Goal: Information Seeking & Learning: Check status

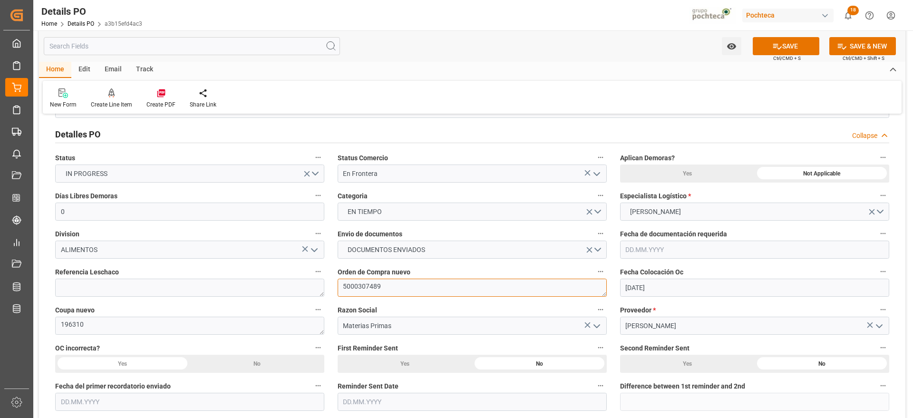
scroll to position [59, 0]
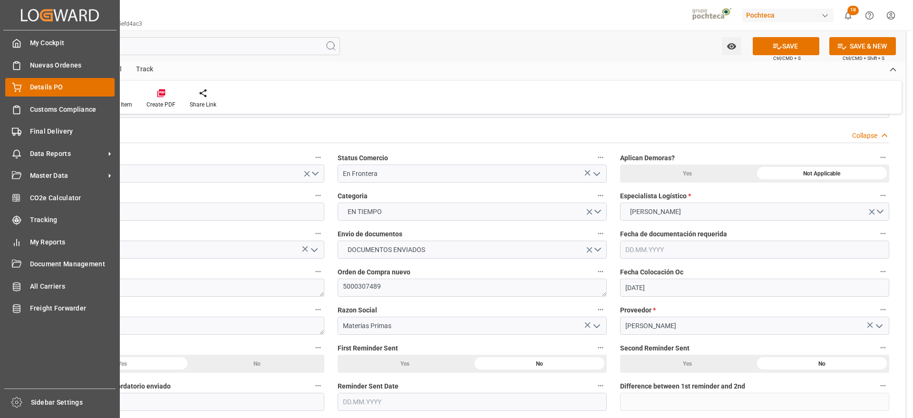
click at [29, 89] on div "Details PO Details PO" at bounding box center [59, 87] width 109 height 19
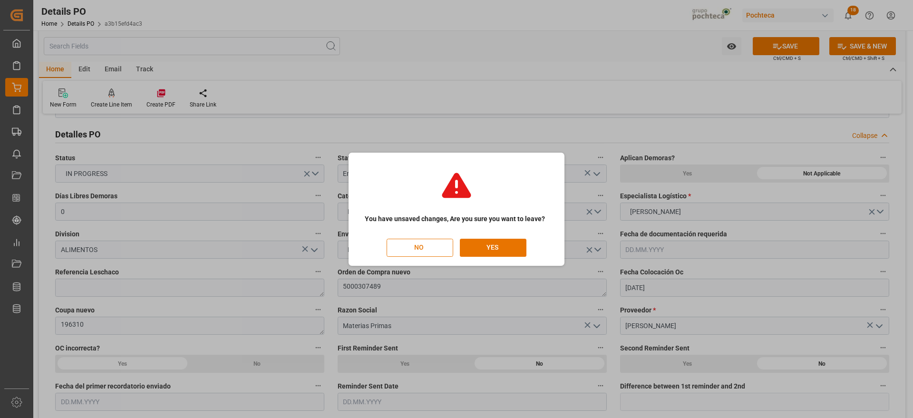
click at [444, 247] on button "NO" at bounding box center [419, 248] width 67 height 18
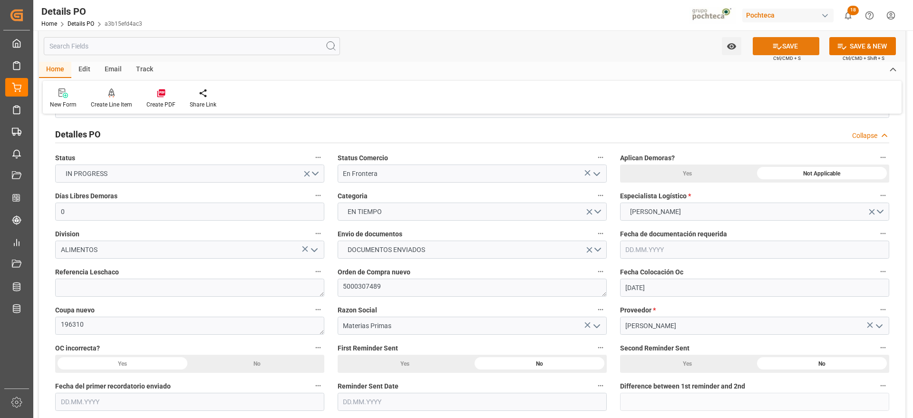
click at [779, 45] on icon at bounding box center [777, 46] width 10 height 10
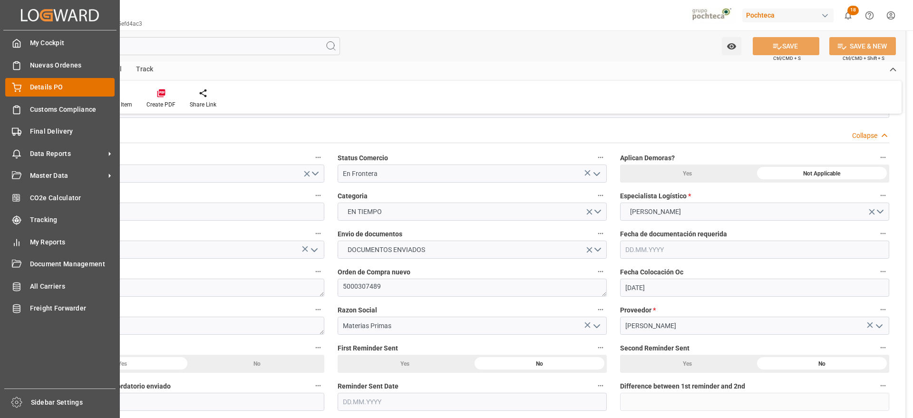
click at [37, 88] on span "Details PO" at bounding box center [72, 87] width 85 height 10
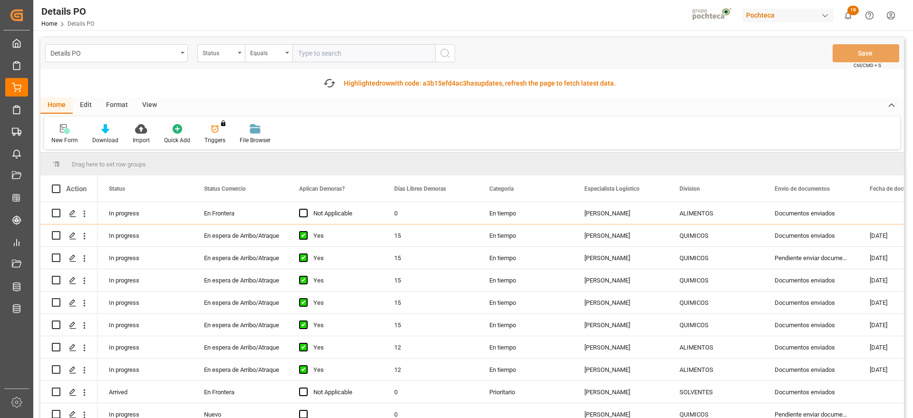
click at [121, 103] on div "Format" at bounding box center [117, 105] width 36 height 16
click at [72, 139] on div "Filter Rows" at bounding box center [65, 140] width 28 height 9
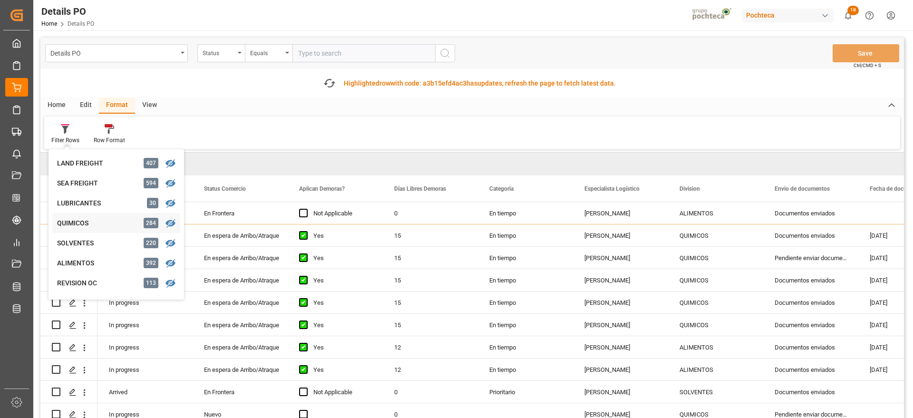
click at [73, 224] on div "QUIMICOS" at bounding box center [98, 223] width 83 height 10
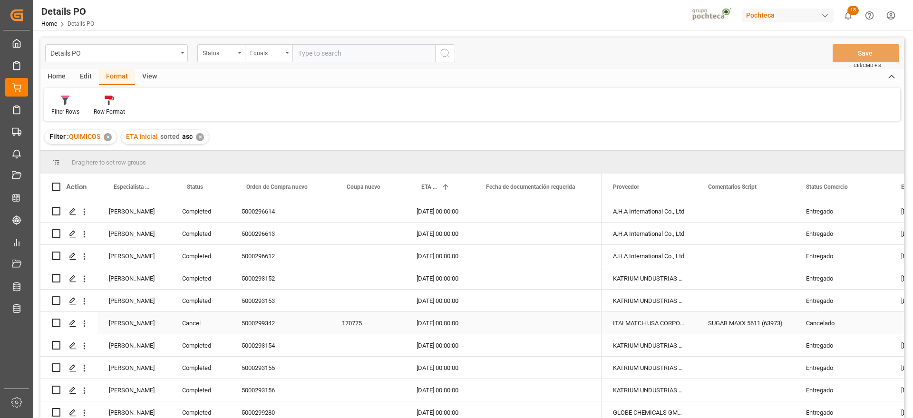
click at [138, 323] on div "[PERSON_NAME]" at bounding box center [133, 323] width 73 height 22
click at [158, 184] on span at bounding box center [155, 187] width 9 height 9
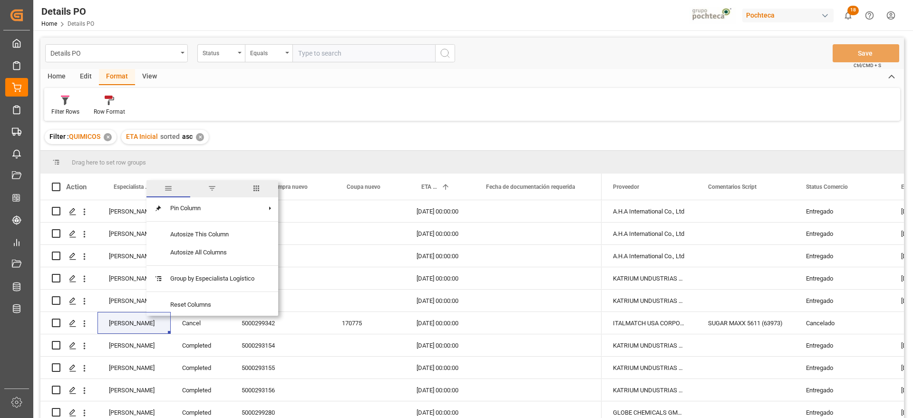
click at [214, 187] on span "filter" at bounding box center [212, 188] width 9 height 9
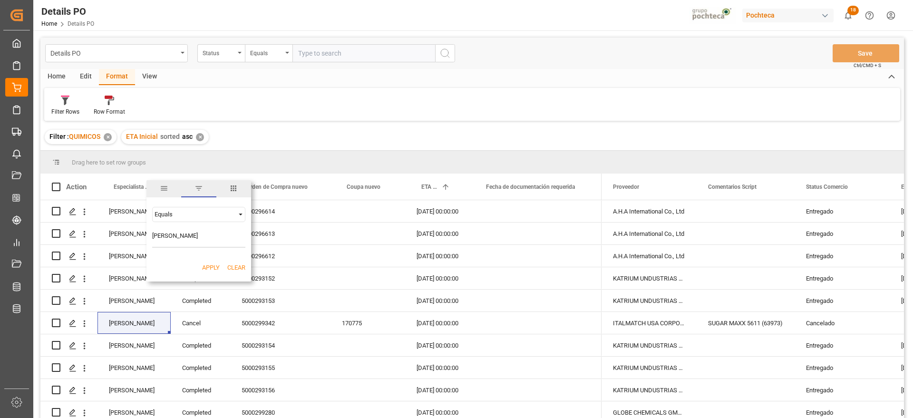
type input "[PERSON_NAME]"
click at [212, 264] on button "Apply" at bounding box center [211, 268] width 18 height 10
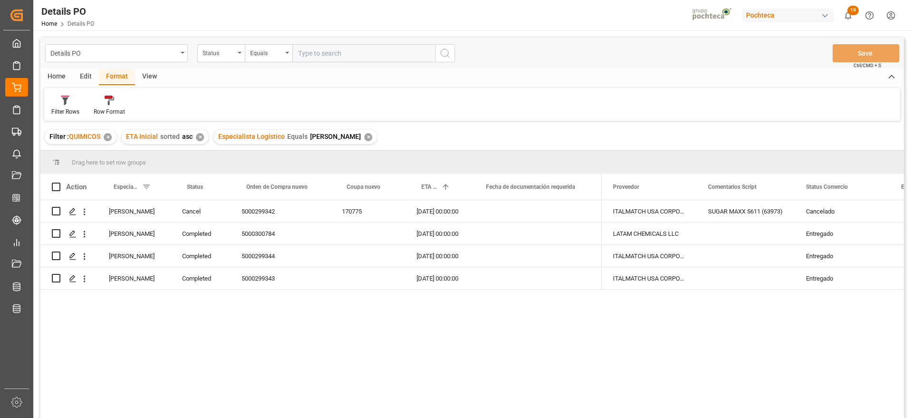
click at [364, 139] on div "✕" at bounding box center [368, 137] width 8 height 8
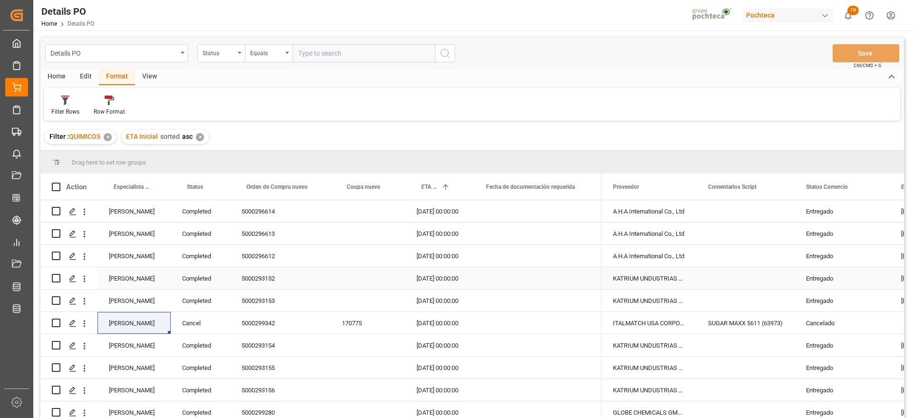
click at [127, 278] on div "[PERSON_NAME]" at bounding box center [133, 278] width 73 height 22
click at [155, 185] on span at bounding box center [155, 187] width 9 height 9
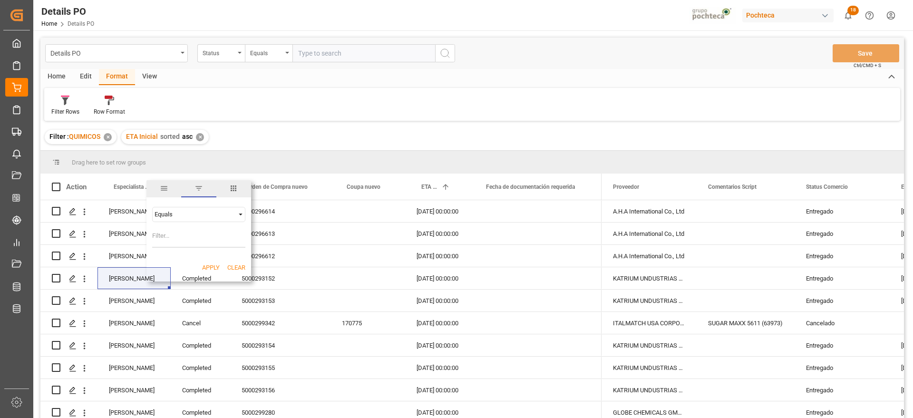
type input "[PERSON_NAME]"
click at [208, 267] on div "Completed" at bounding box center [200, 278] width 59 height 22
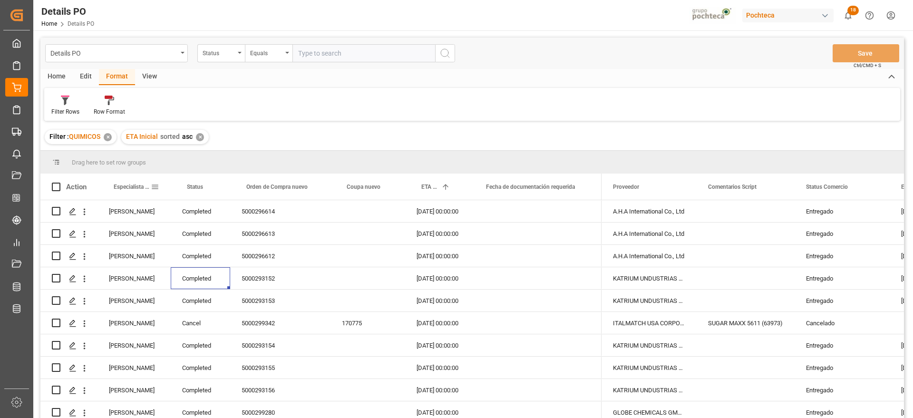
click at [156, 183] on span at bounding box center [155, 187] width 9 height 9
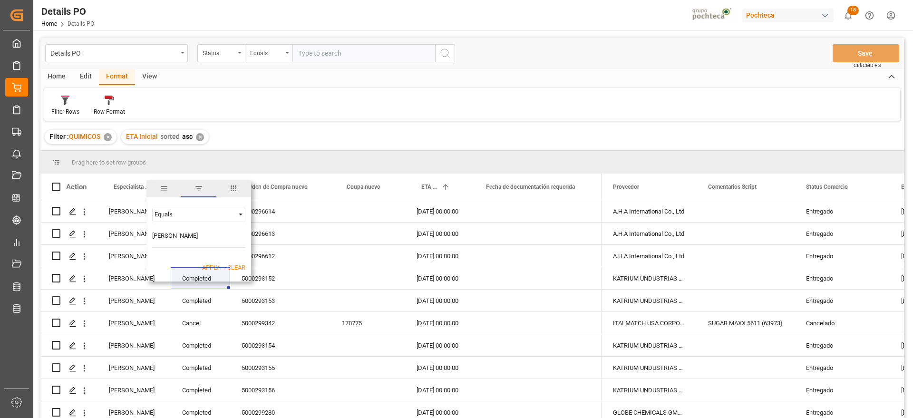
click at [211, 255] on div "Apply Clear" at bounding box center [198, 267] width 105 height 25
click at [121, 367] on div "[PERSON_NAME]" at bounding box center [133, 367] width 73 height 22
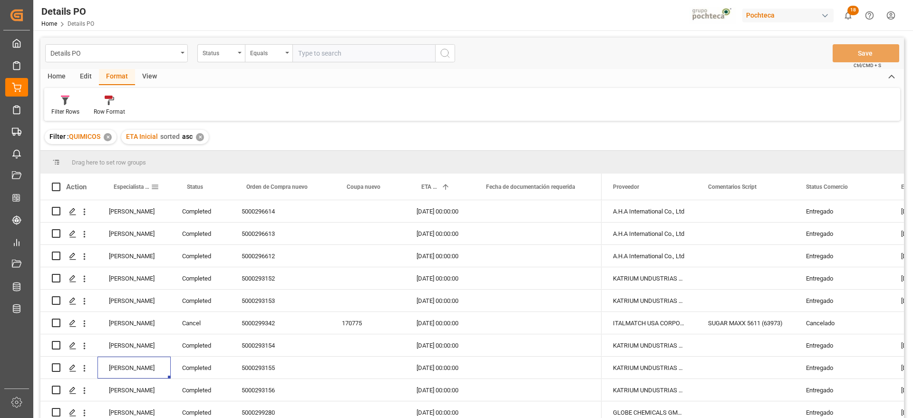
click at [157, 185] on span at bounding box center [155, 187] width 9 height 9
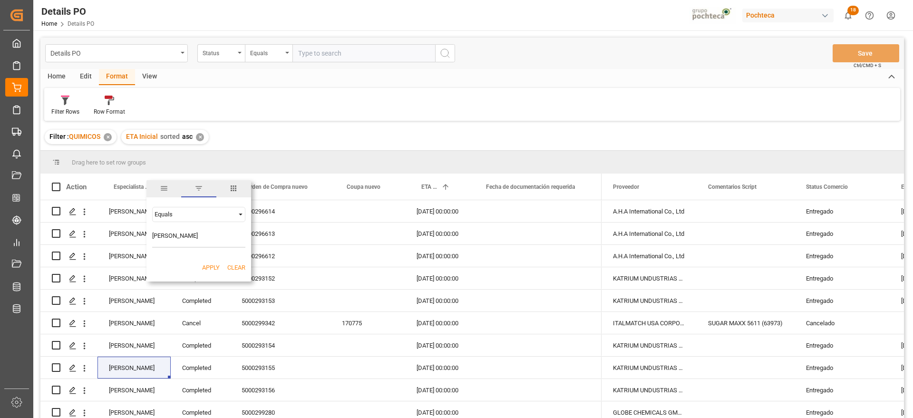
click at [205, 269] on button "Apply" at bounding box center [211, 268] width 18 height 10
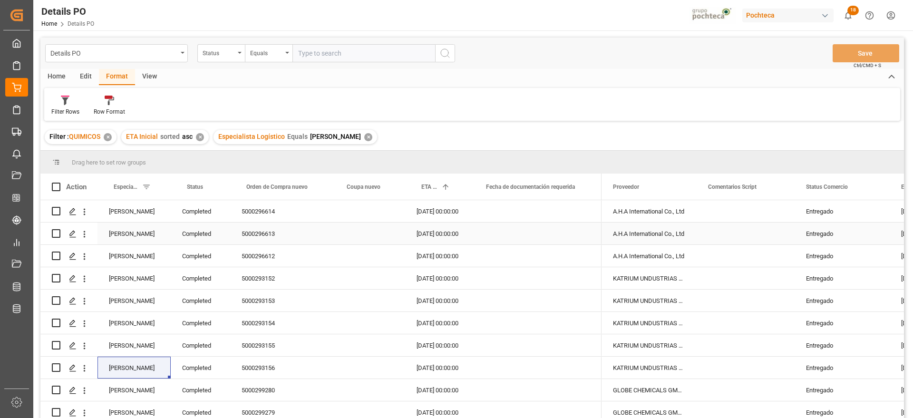
click at [820, 237] on div "Entregado" at bounding box center [842, 234] width 72 height 22
click at [871, 187] on span at bounding box center [873, 187] width 9 height 9
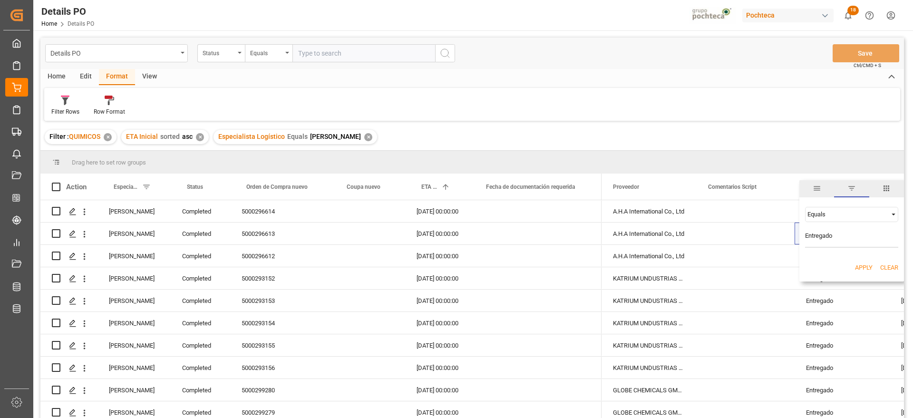
type input "Entregado"
click at [861, 264] on button "Apply" at bounding box center [864, 268] width 18 height 10
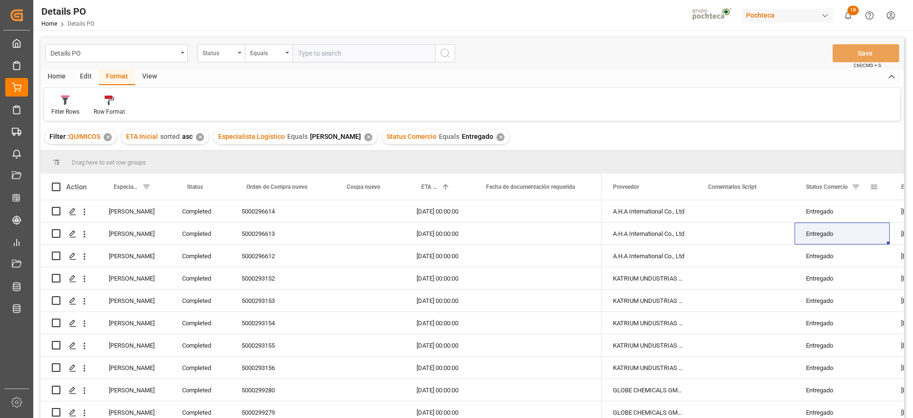
click at [855, 186] on span at bounding box center [855, 187] width 9 height 9
click at [856, 188] on span at bounding box center [855, 187] width 9 height 9
click at [875, 190] on span at bounding box center [873, 187] width 9 height 9
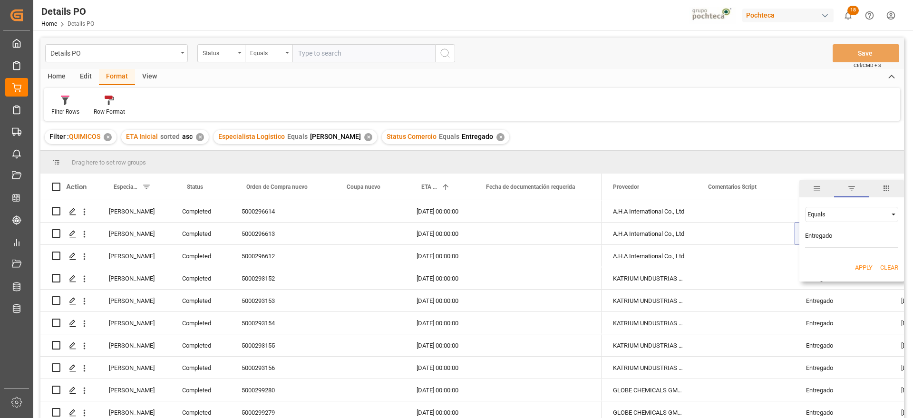
click at [893, 213] on span "Filtering operator" at bounding box center [893, 214] width 9 height 9
click at [830, 243] on span "Not equal" at bounding box center [820, 244] width 26 height 7
click at [862, 263] on button "Apply" at bounding box center [864, 268] width 18 height 10
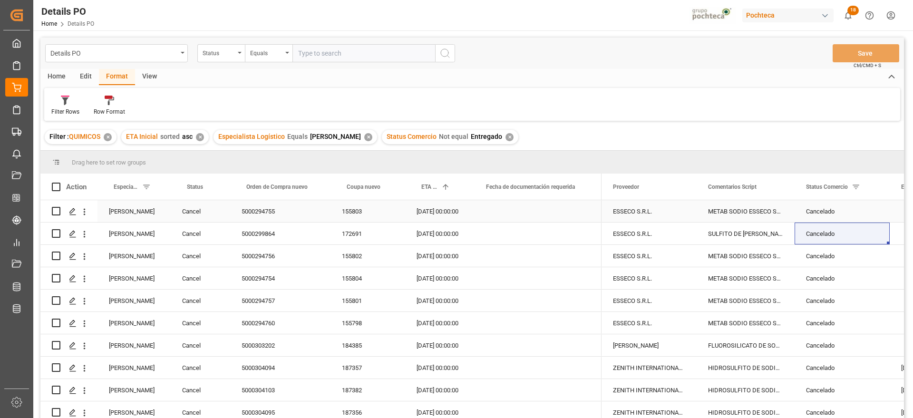
click at [826, 211] on div "Cancelado" at bounding box center [842, 212] width 72 height 22
click at [874, 187] on span at bounding box center [873, 187] width 9 height 9
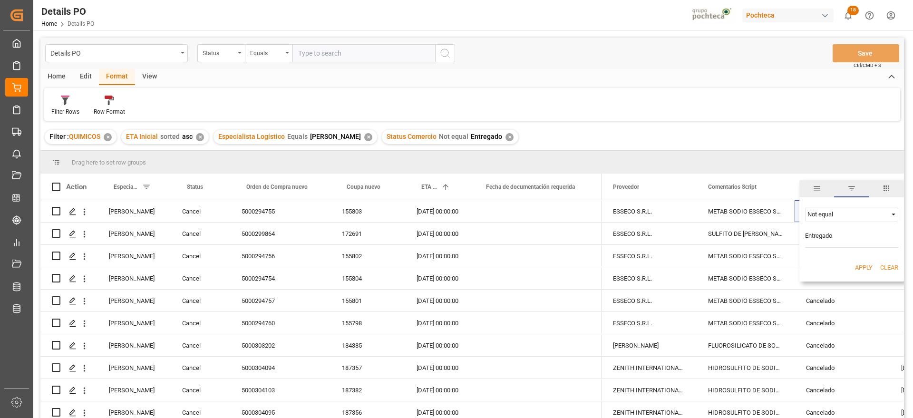
drag, startPoint x: 824, startPoint y: 235, endPoint x: 802, endPoint y: 236, distance: 21.4
click at [802, 236] on div "Not equal Entregado AND OR Equals" at bounding box center [851, 227] width 105 height 56
type input "Cancelado"
click at [857, 268] on button "Apply" at bounding box center [864, 268] width 18 height 10
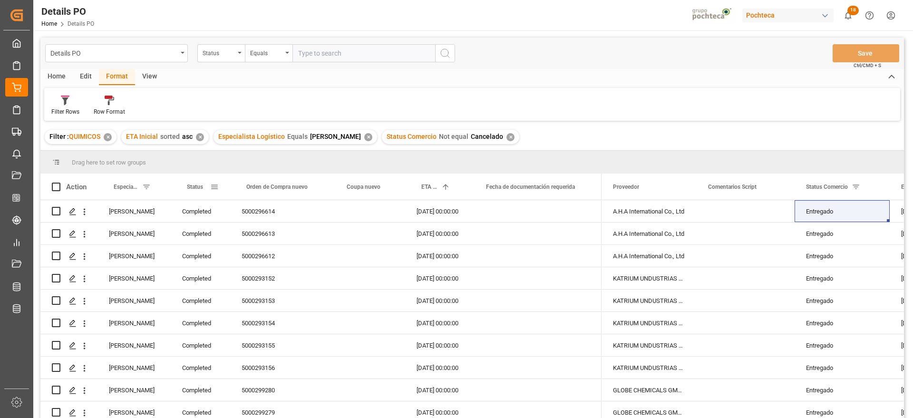
click at [214, 187] on span at bounding box center [214, 187] width 9 height 9
type input "cancelado"
click at [269, 268] on button "Apply" at bounding box center [270, 268] width 18 height 10
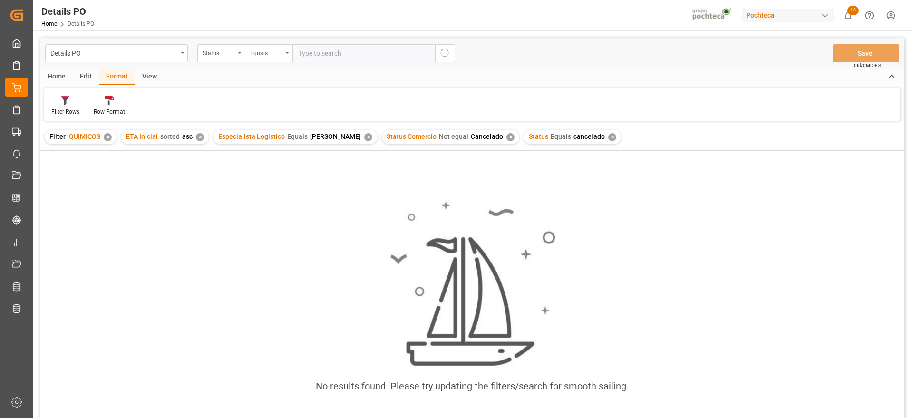
click at [608, 135] on div "✕" at bounding box center [612, 137] width 8 height 8
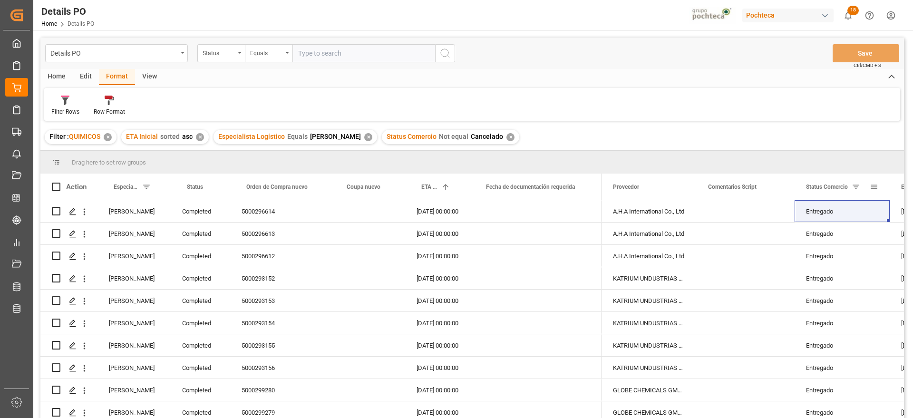
click at [880, 184] on div "Status Comercio" at bounding box center [841, 186] width 95 height 26
click at [875, 187] on span at bounding box center [873, 187] width 9 height 9
drag, startPoint x: 844, startPoint y: 235, endPoint x: 788, endPoint y: 237, distance: 56.1
click at [788, 237] on div "Drag here to set row groups Drag here to set column labels Action Especialista …" at bounding box center [471, 287] width 863 height 273
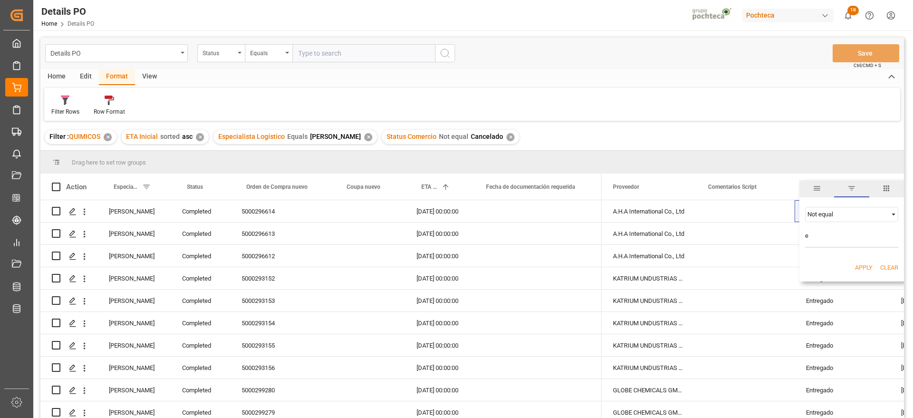
type input "Entregado"
click at [861, 267] on button "Apply" at bounding box center [864, 268] width 18 height 10
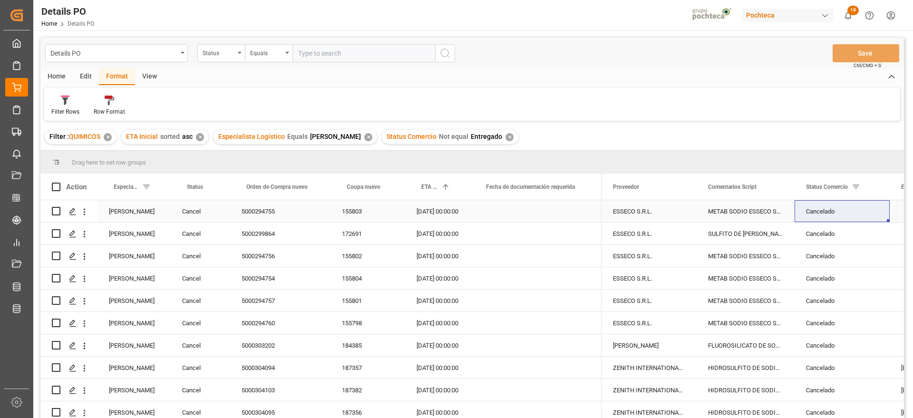
click at [186, 213] on div "Cancel" at bounding box center [200, 211] width 59 height 22
click at [212, 190] on span at bounding box center [214, 187] width 9 height 9
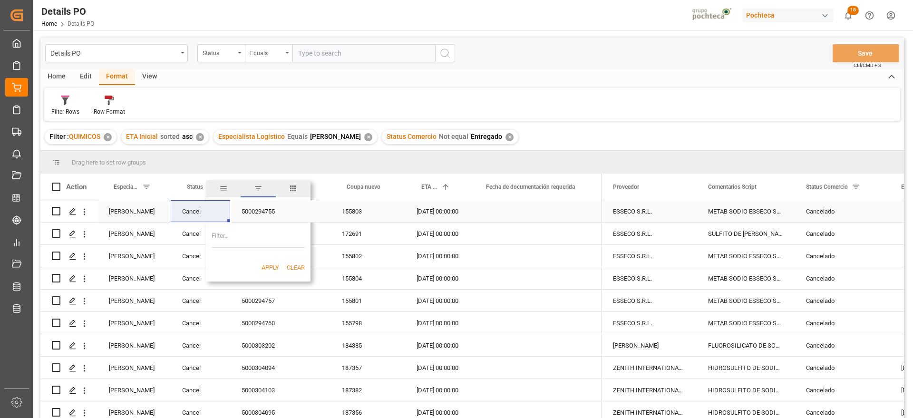
type input "Cancel"
click at [279, 235] on input "Cancel" at bounding box center [257, 238] width 93 height 19
click at [193, 388] on div "Cancel" at bounding box center [200, 390] width 59 height 22
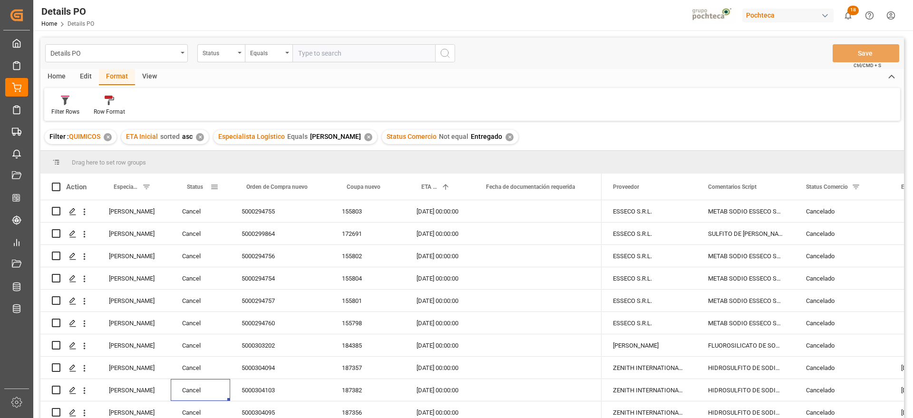
click at [214, 189] on span at bounding box center [214, 187] width 9 height 9
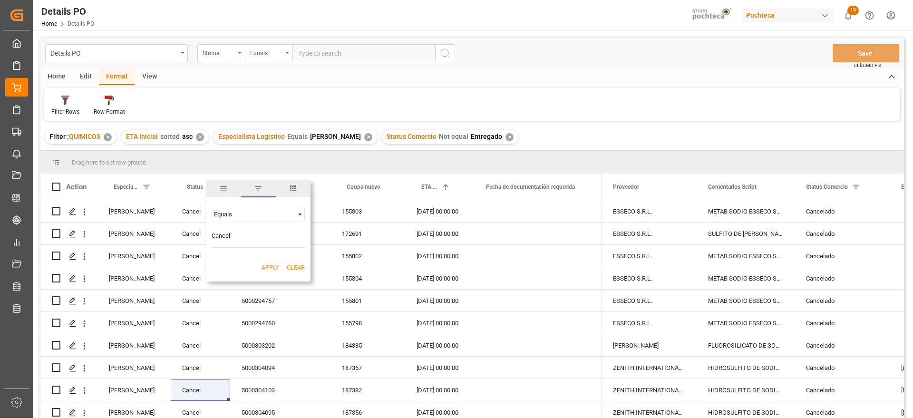
click at [267, 266] on button "Apply" at bounding box center [270, 268] width 18 height 10
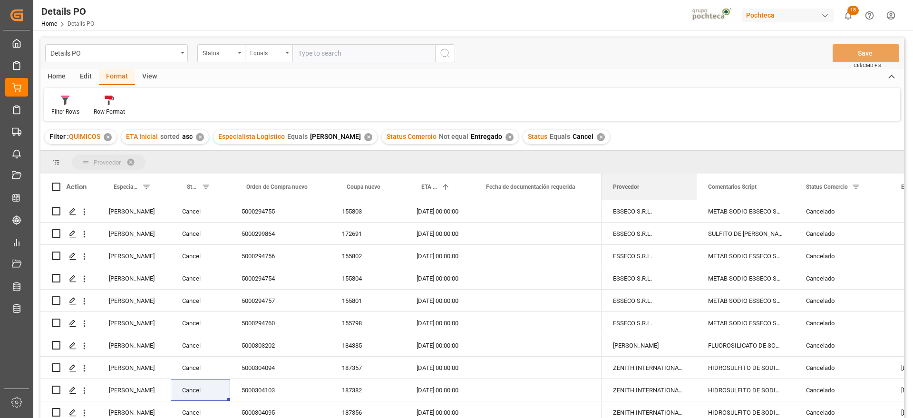
drag, startPoint x: 617, startPoint y: 190, endPoint x: 585, endPoint y: 155, distance: 47.7
